Goal: Task Accomplishment & Management: Use online tool/utility

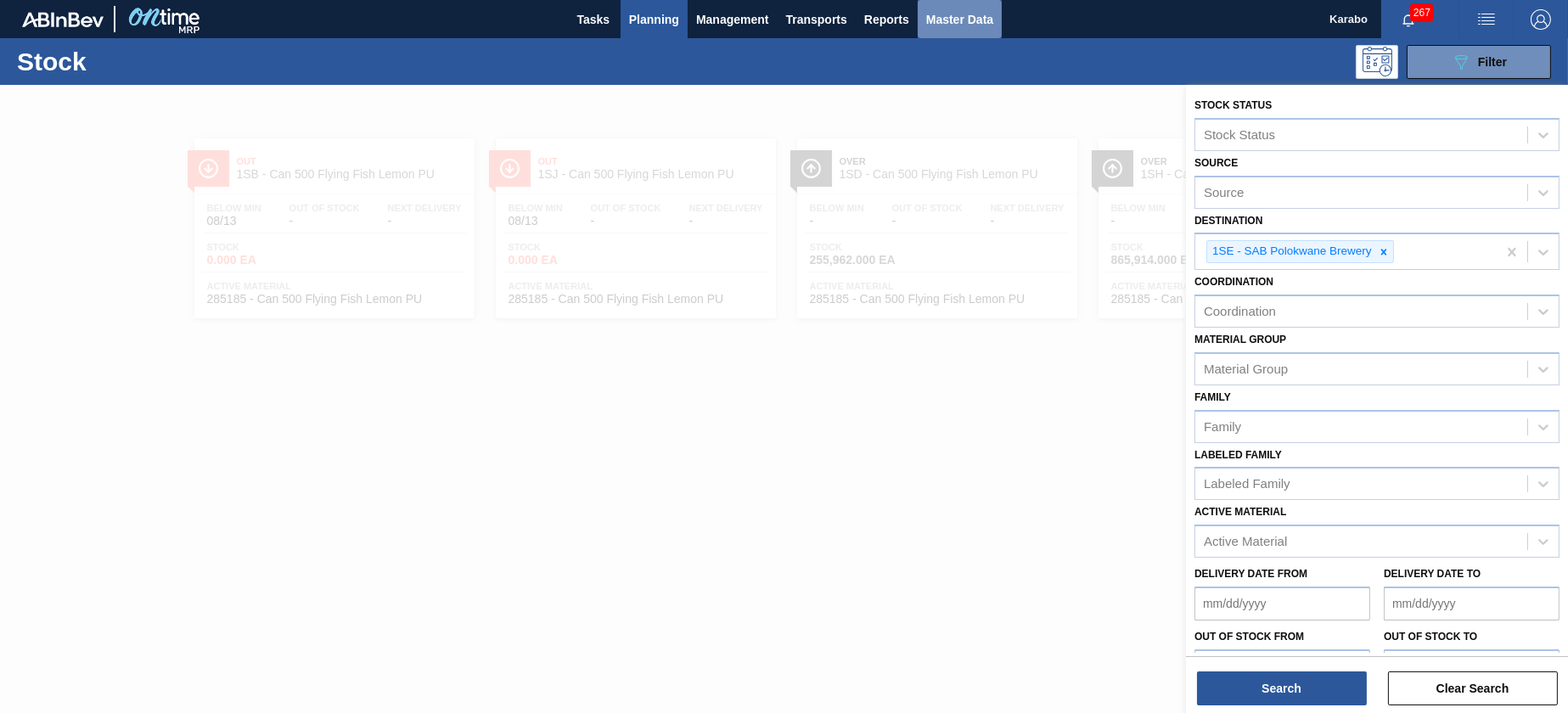
click at [948, 25] on span "Master Data" at bounding box center [959, 19] width 67 height 20
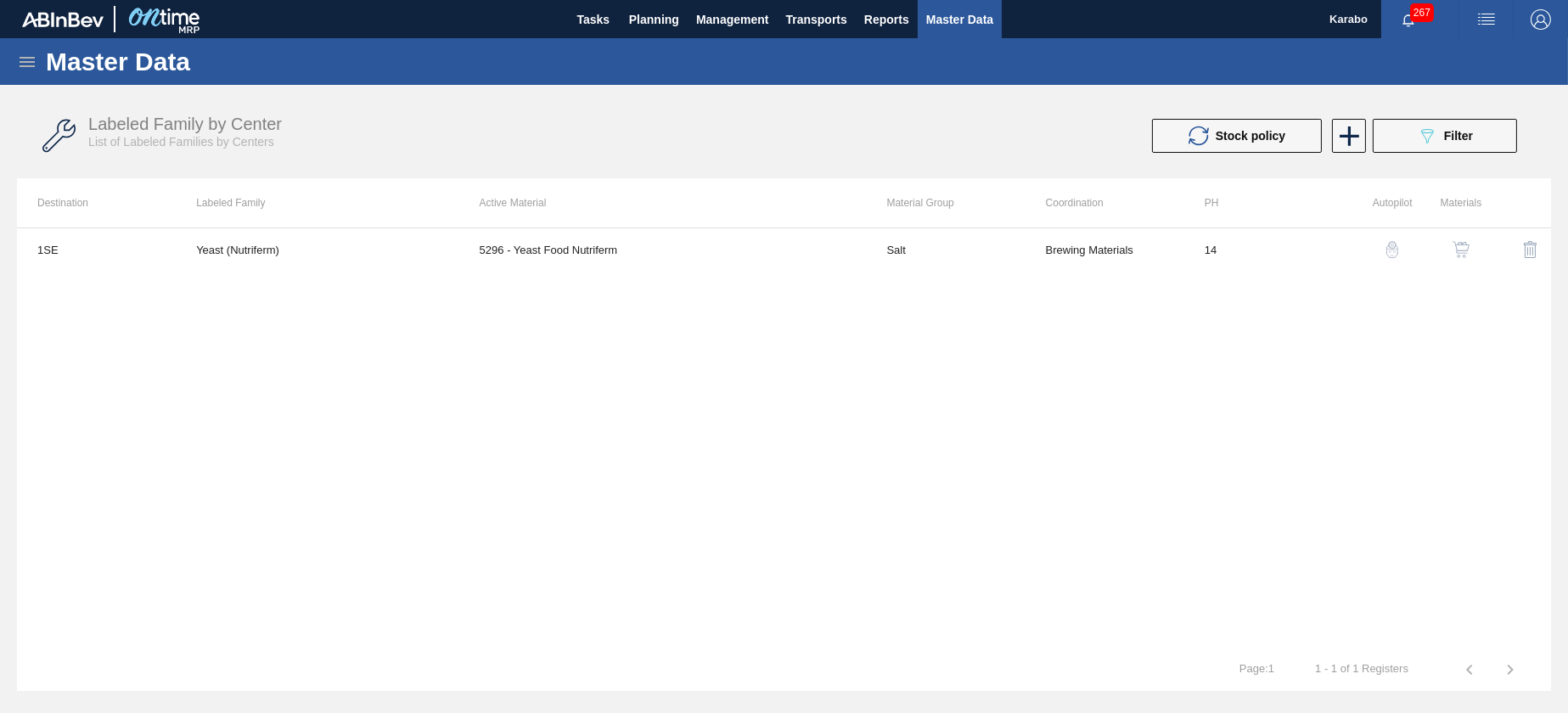
click at [27, 58] on icon at bounding box center [26, 62] width 20 height 20
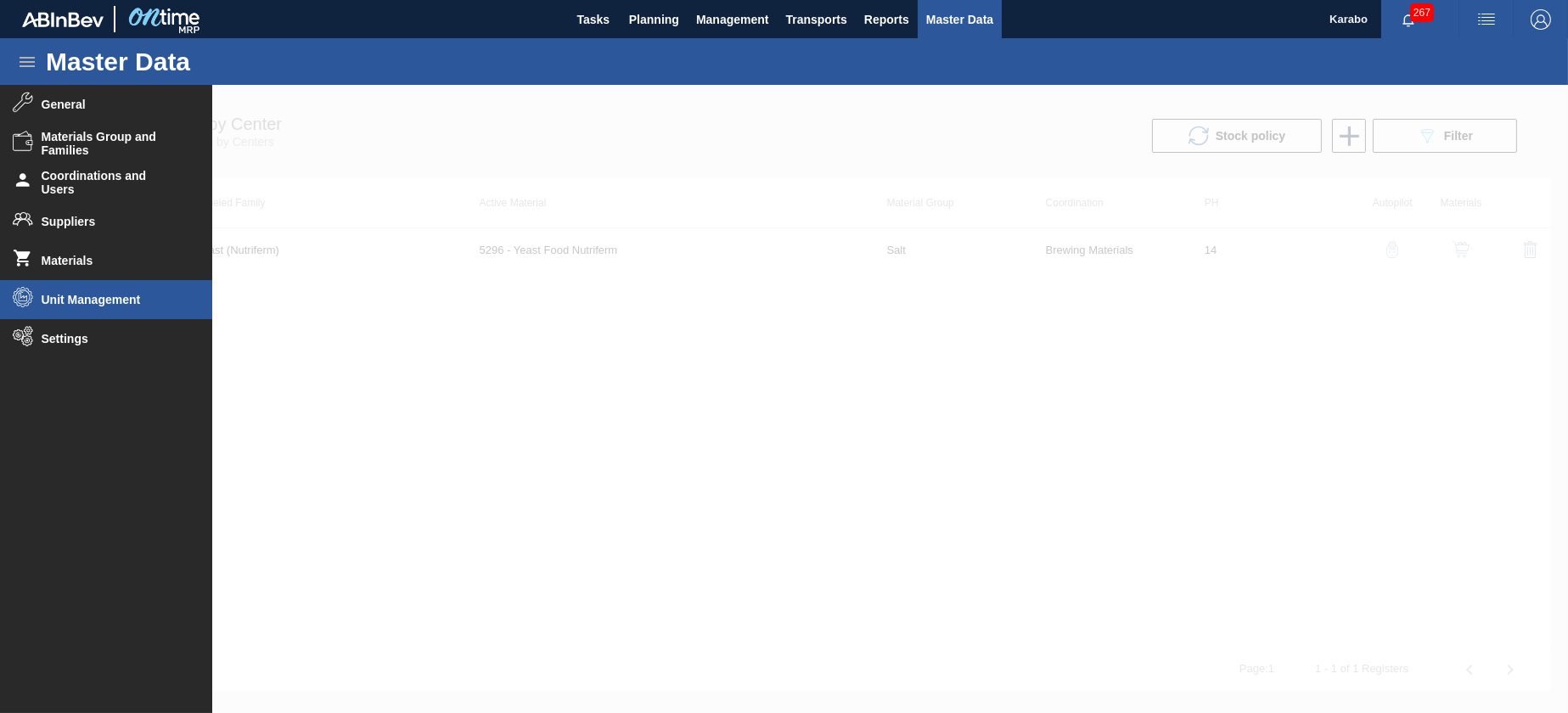
click at [69, 280] on li "Unit Management" at bounding box center [106, 300] width 212 height 39
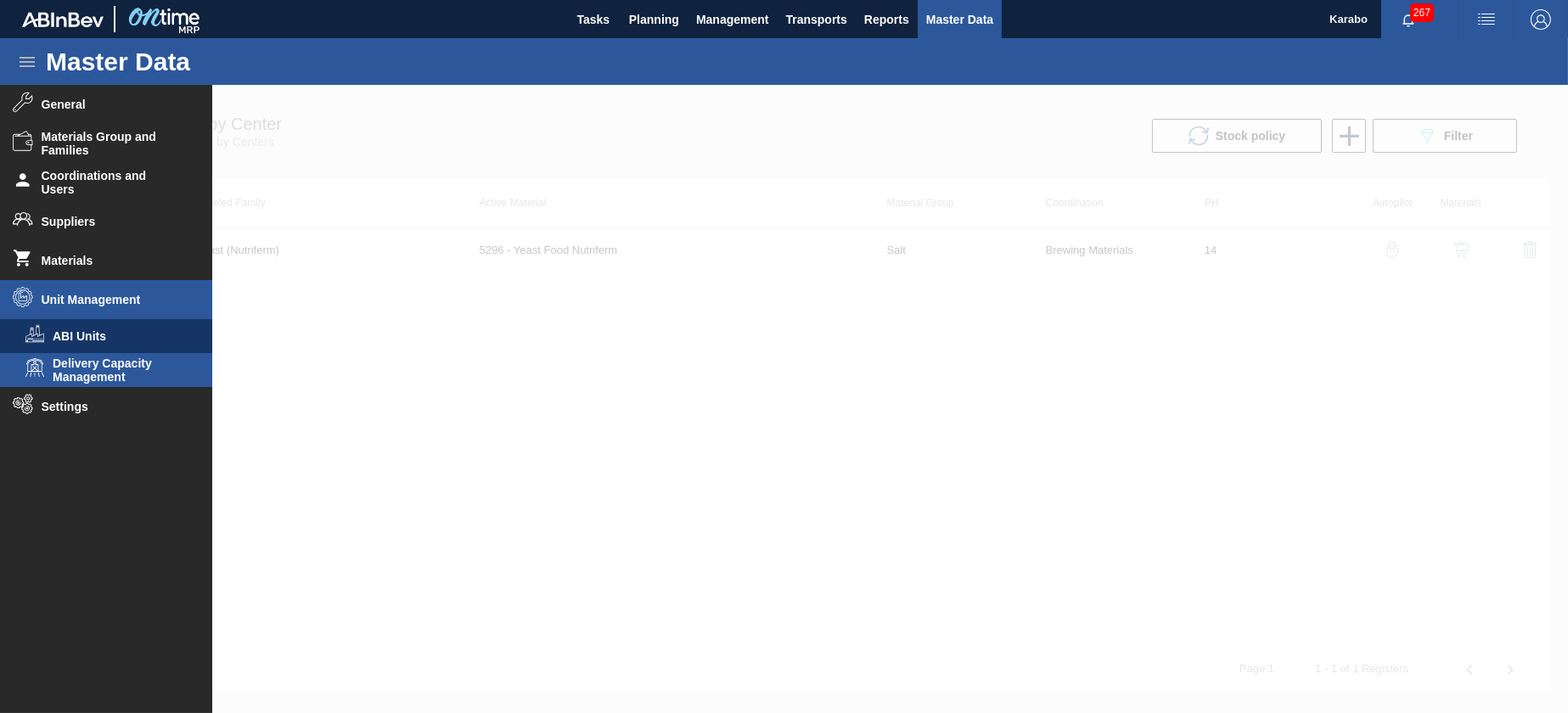
click at [114, 380] on span "Delivery Capacity Management" at bounding box center [118, 369] width 131 height 27
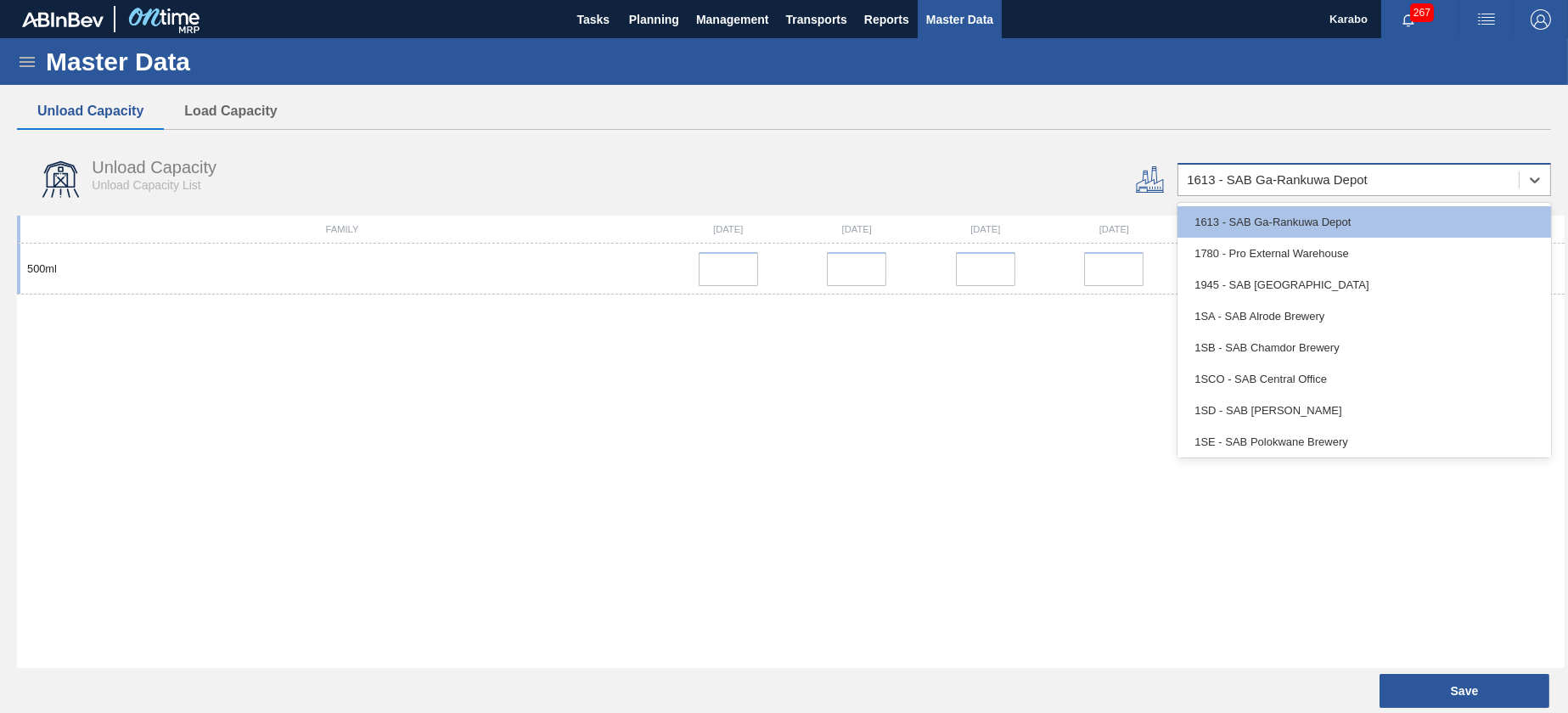
click at [1323, 164] on div "1613 - SAB Ga-Rankuwa Depot" at bounding box center [1364, 179] width 374 height 33
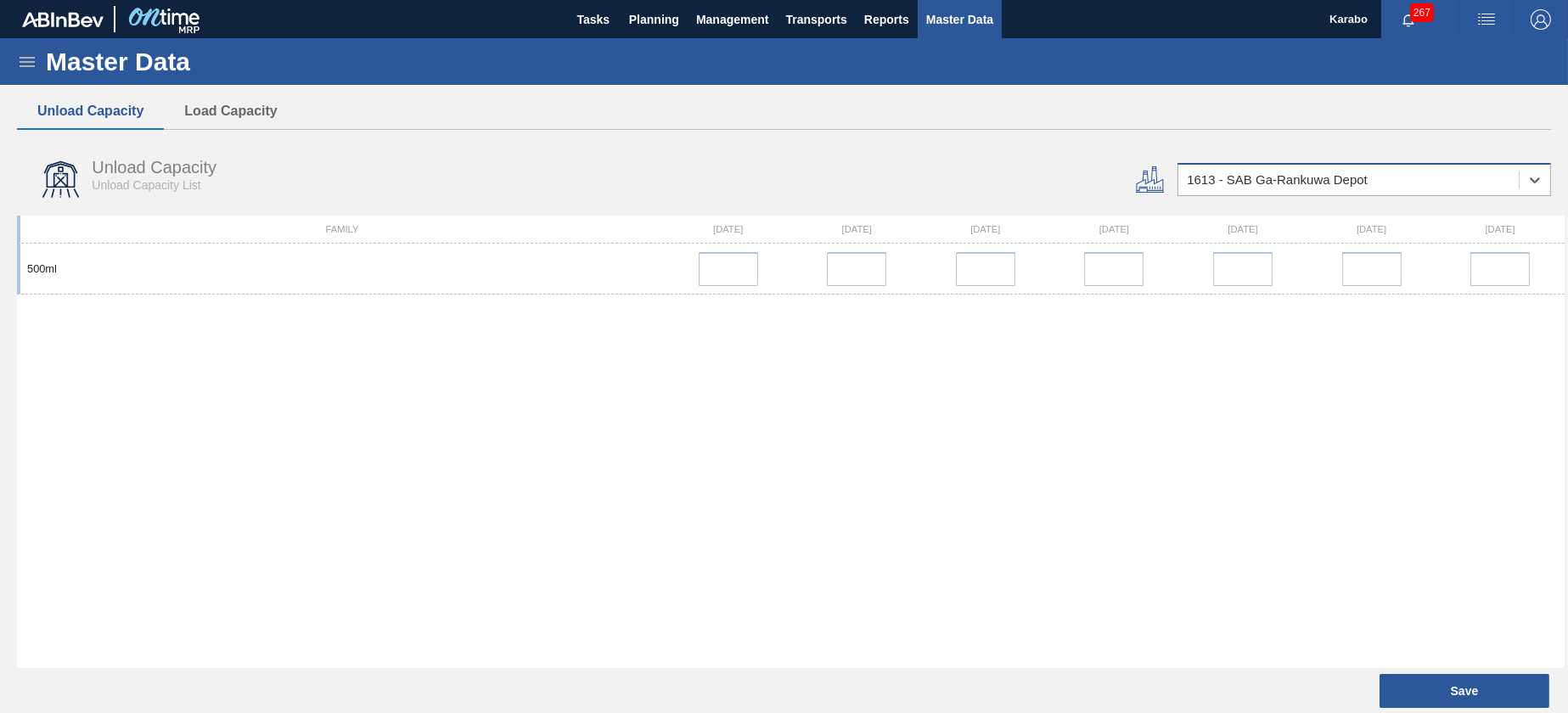
click at [1346, 176] on div "1613 - SAB Ga-Rankuwa Depot" at bounding box center [1278, 180] width 181 height 14
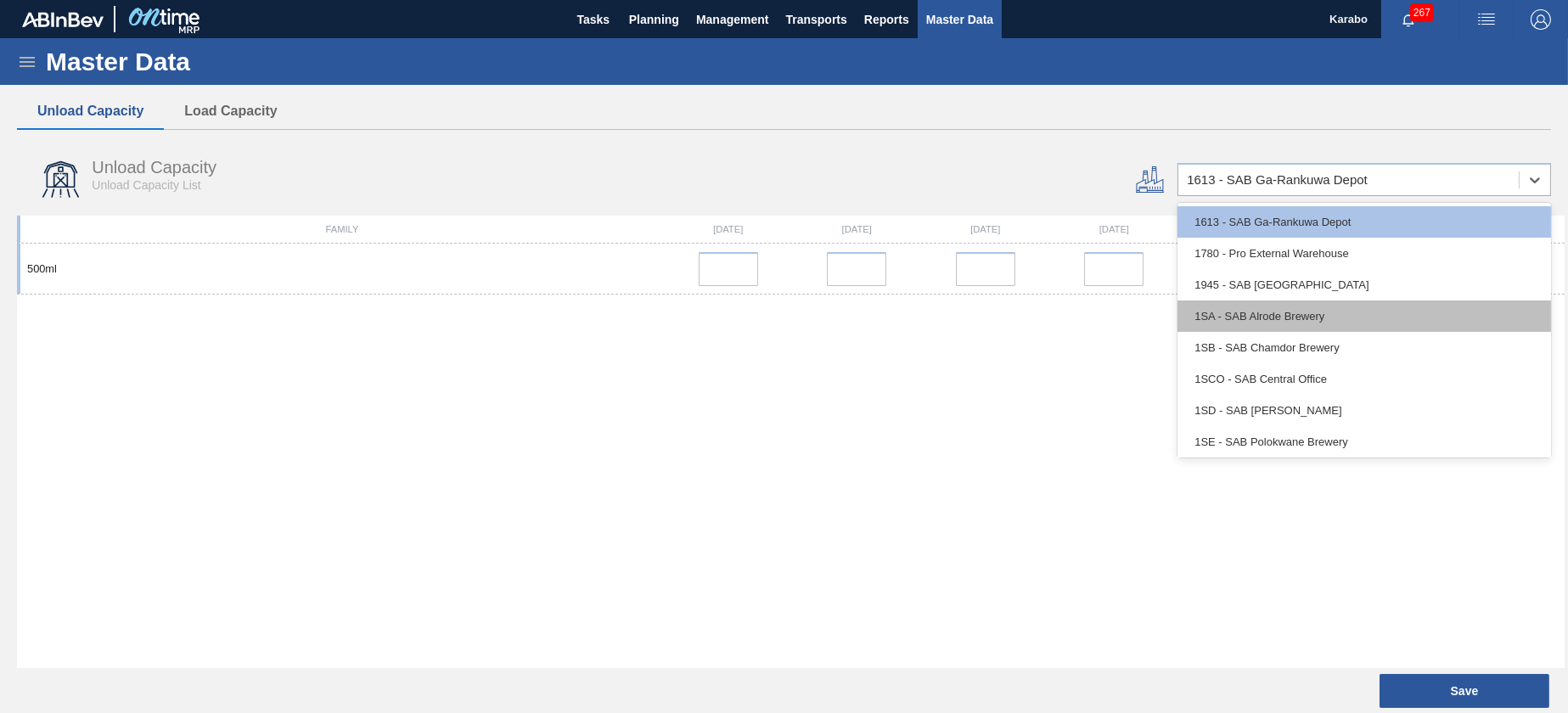
click at [1301, 325] on div "1SA - SAB Alrode Brewery" at bounding box center [1364, 316] width 374 height 32
